Goal: Navigation & Orientation: Find specific page/section

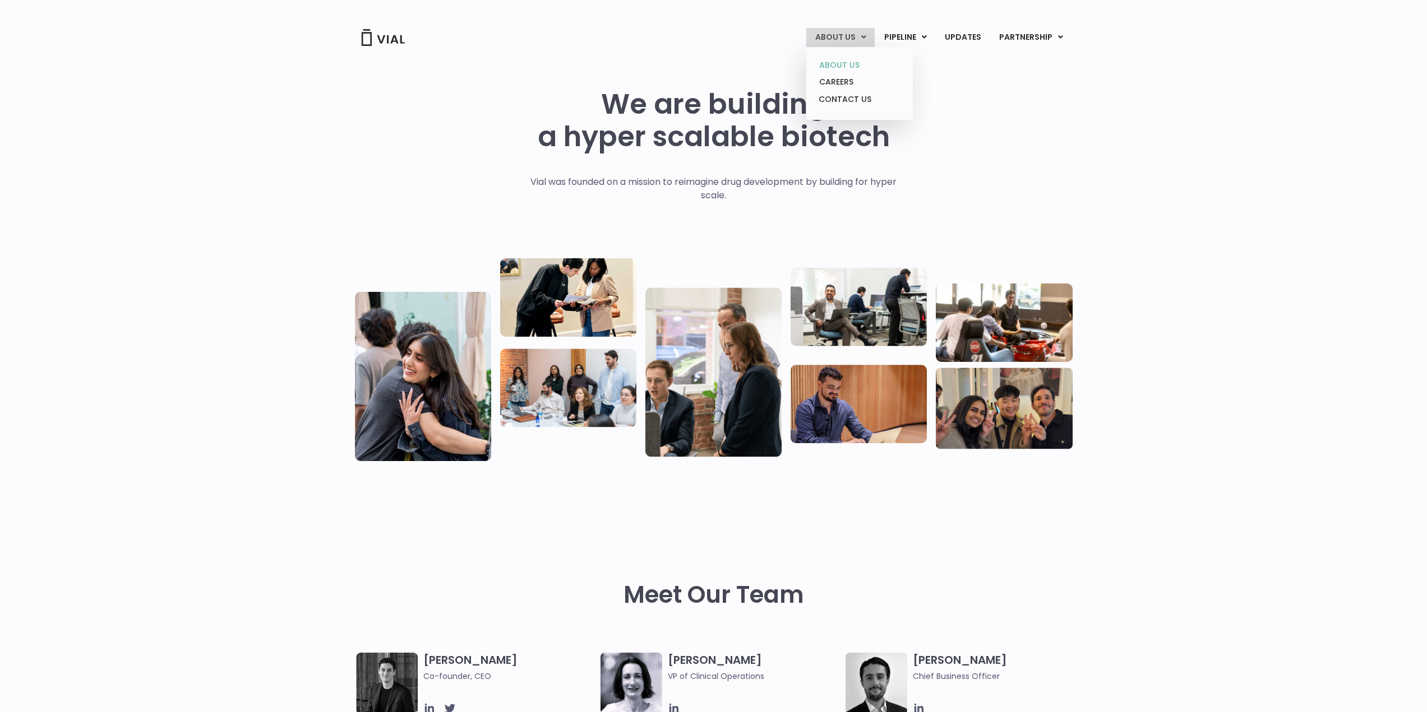
click at [832, 59] on link "ABOUT US" at bounding box center [859, 65] width 98 height 17
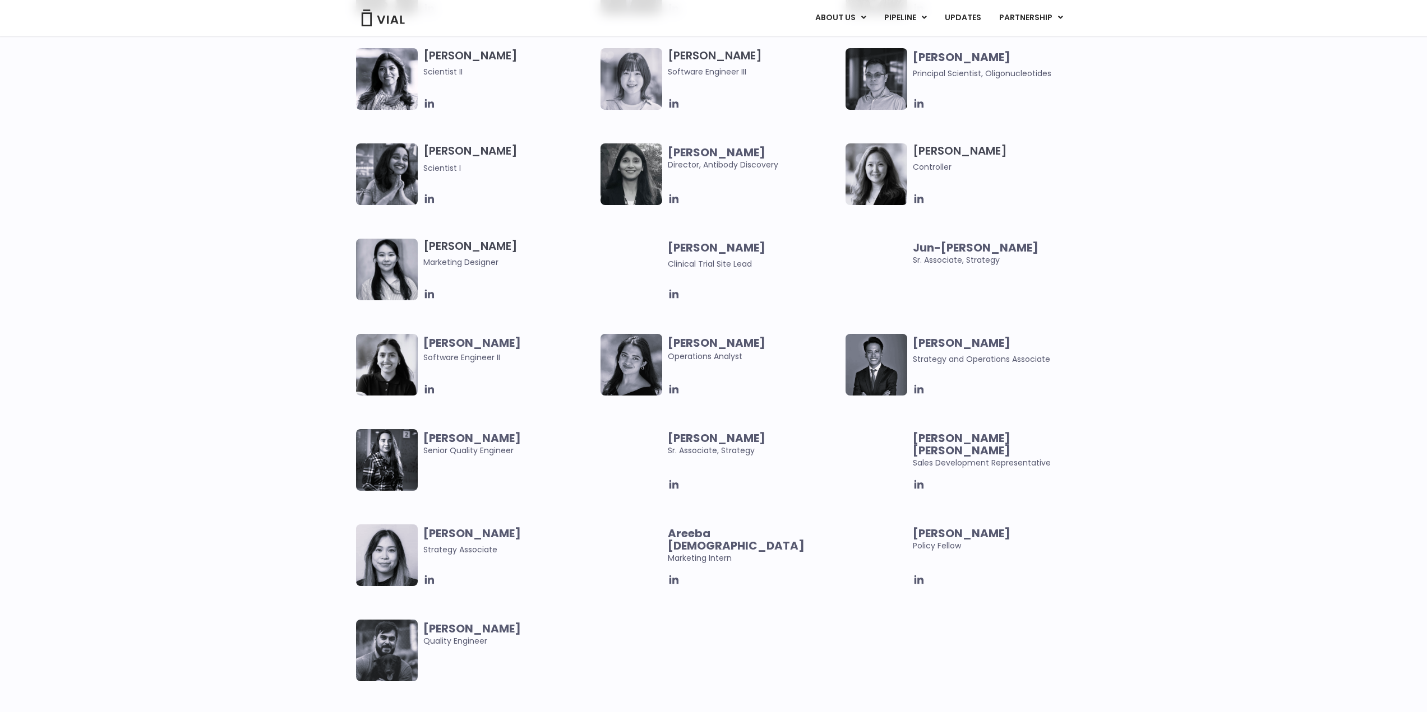
scroll to position [2186, 0]
